Goal: Information Seeking & Learning: Learn about a topic

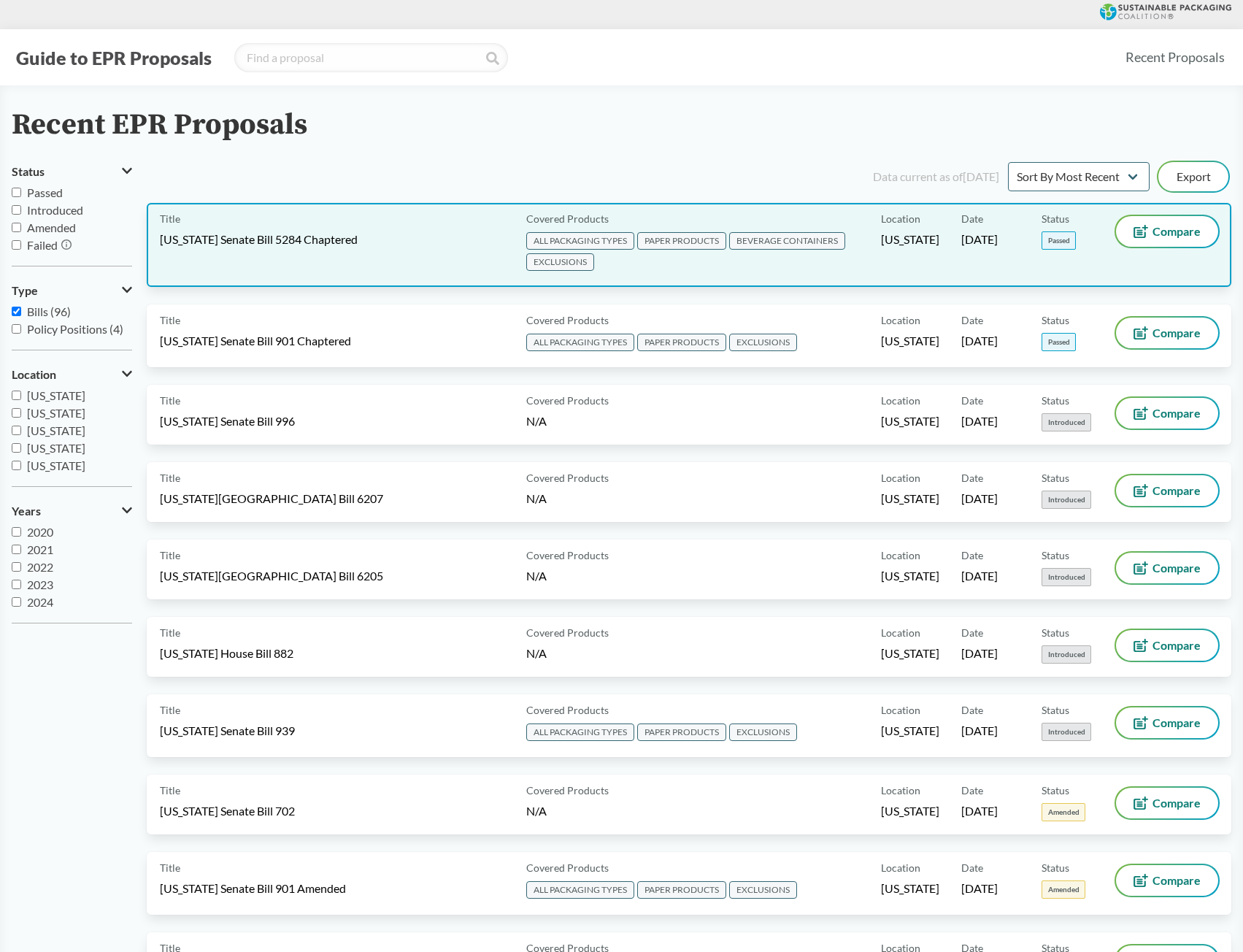
drag, startPoint x: 861, startPoint y: 257, endPoint x: 784, endPoint y: 270, distance: 78.1
click at [784, 270] on span "ALL PACKAGING TYPES PAPER PRODUCTS BEVERAGE CONTAINERS EXCLUSIONS" at bounding box center [701, 252] width 348 height 42
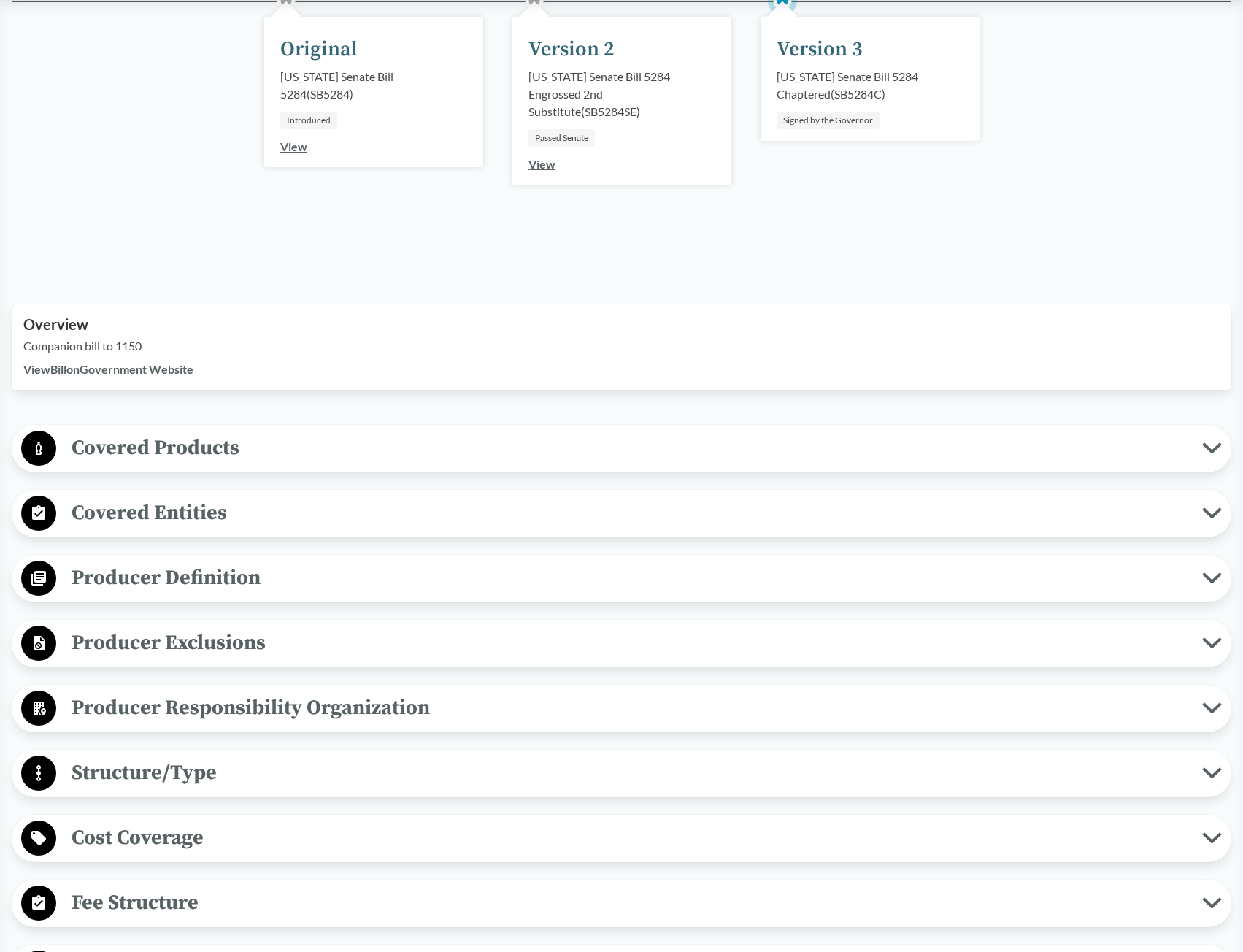
scroll to position [292, 0]
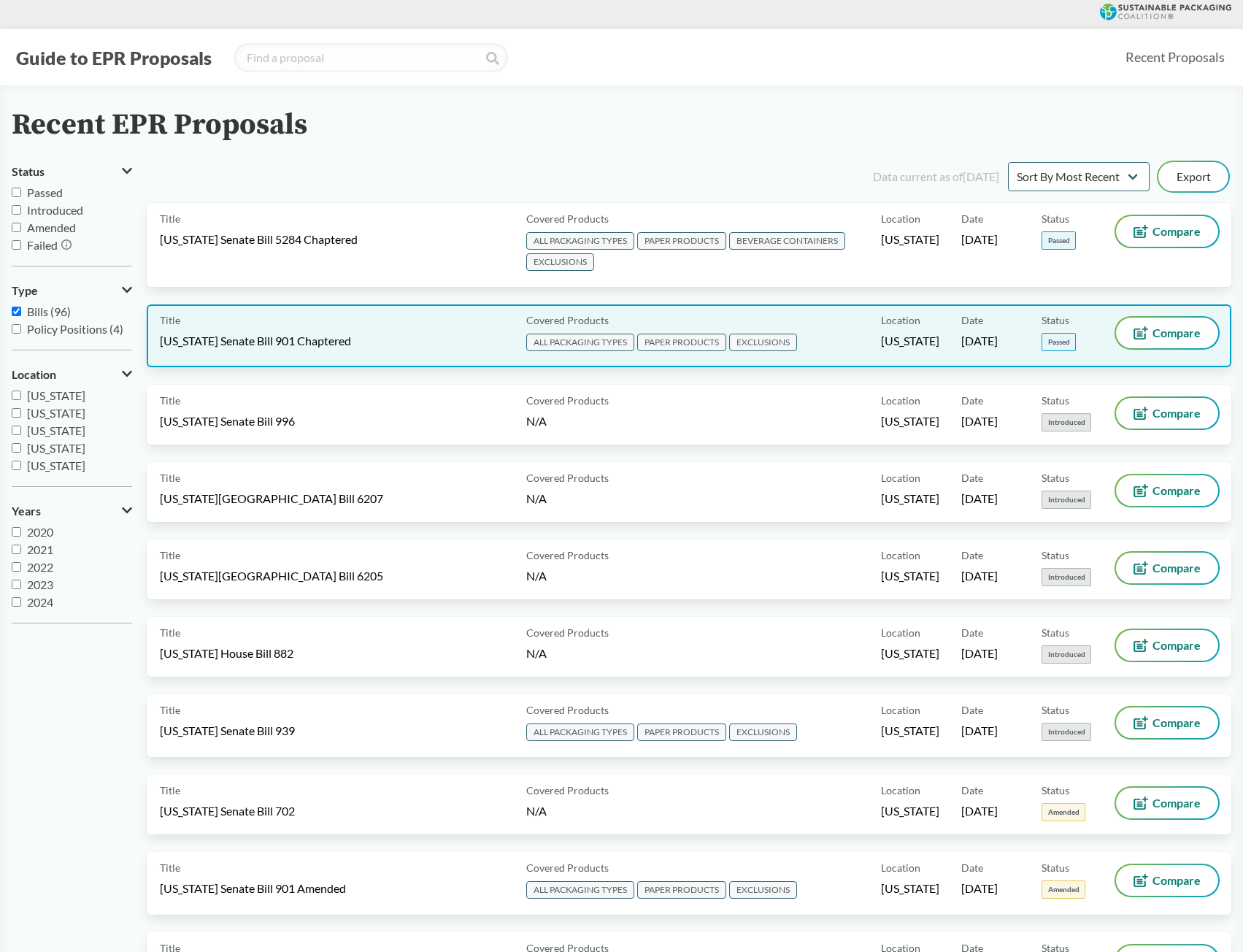
click at [371, 325] on div "Title [US_STATE] Senate Bill 901 Chaptered" at bounding box center [340, 335] width 360 height 36
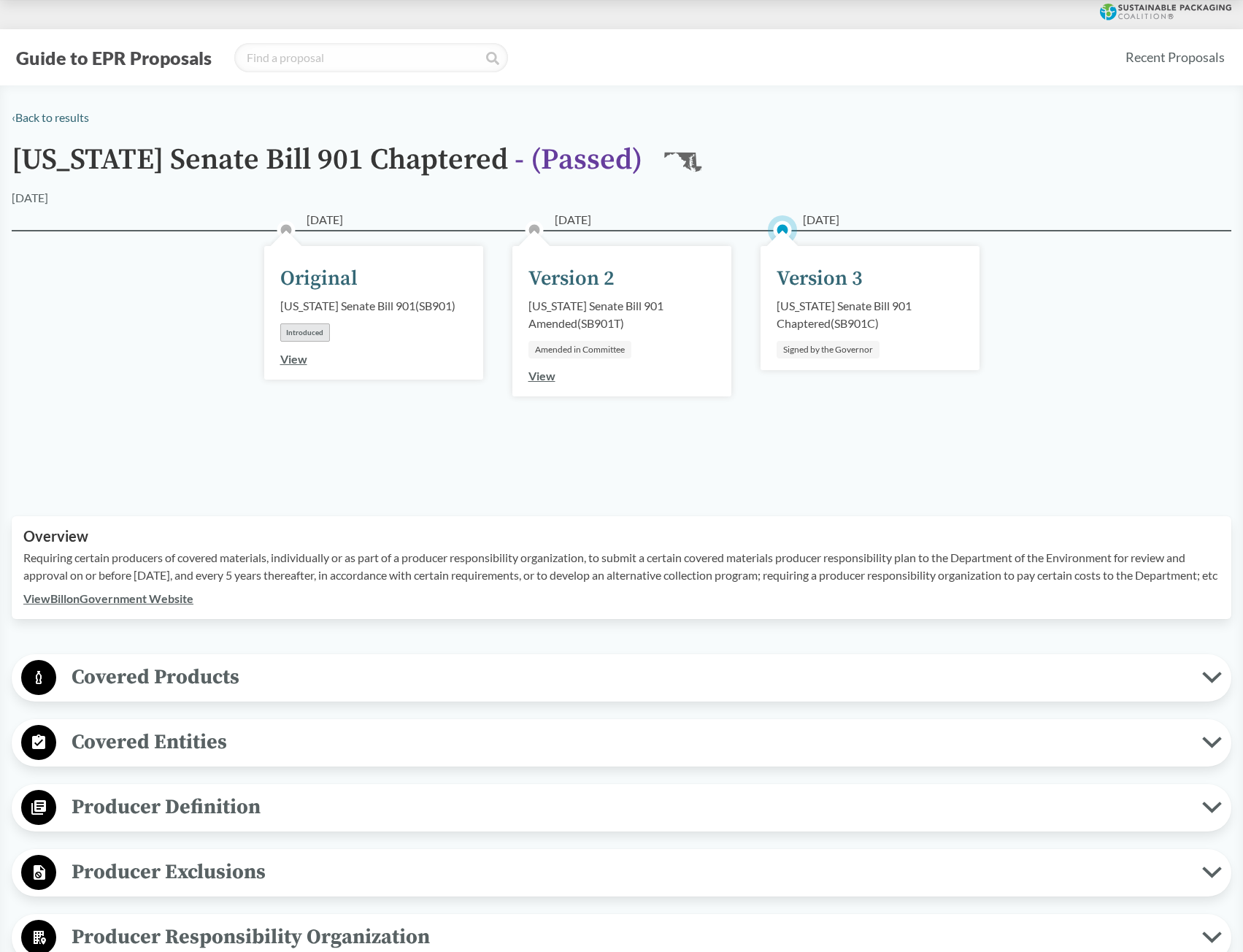
click at [187, 605] on link "View Bill on Government Website" at bounding box center [108, 598] width 170 height 14
